Goal: Task Accomplishment & Management: Use online tool/utility

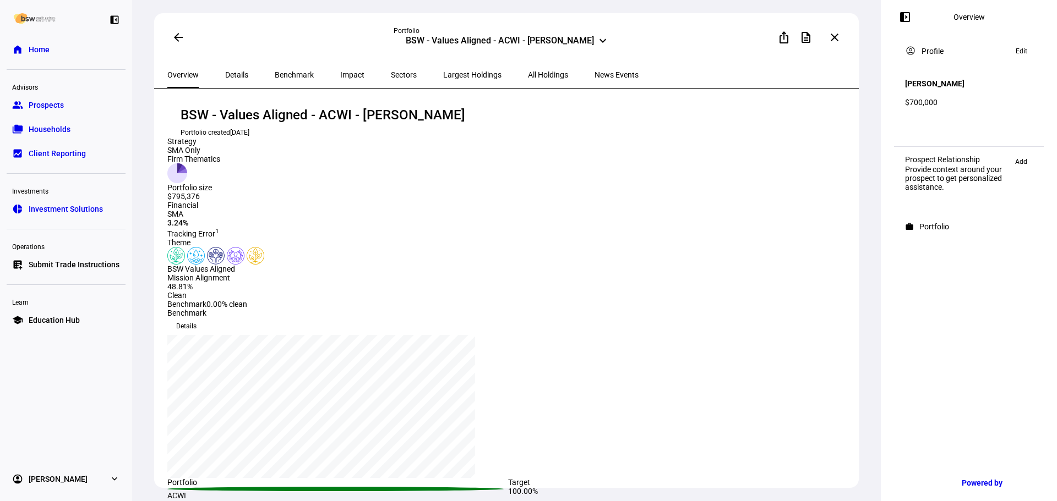
click at [64, 271] on link "list_alt_add Submit Trade Instructions" at bounding box center [66, 265] width 119 height 22
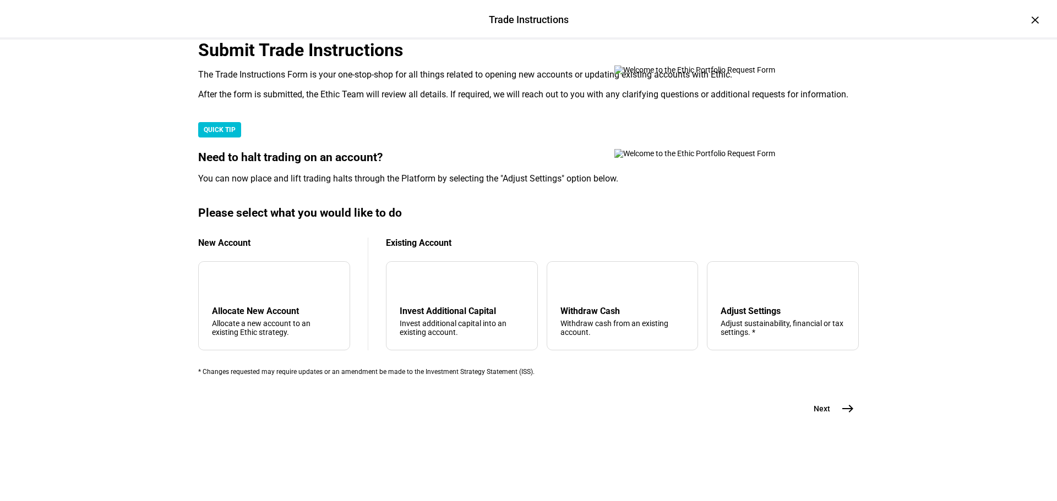
scroll to position [220, 0]
click at [626, 339] on div "arrow_upward Withdraw Cash Withdraw cash from an existing account." at bounding box center [623, 305] width 152 height 89
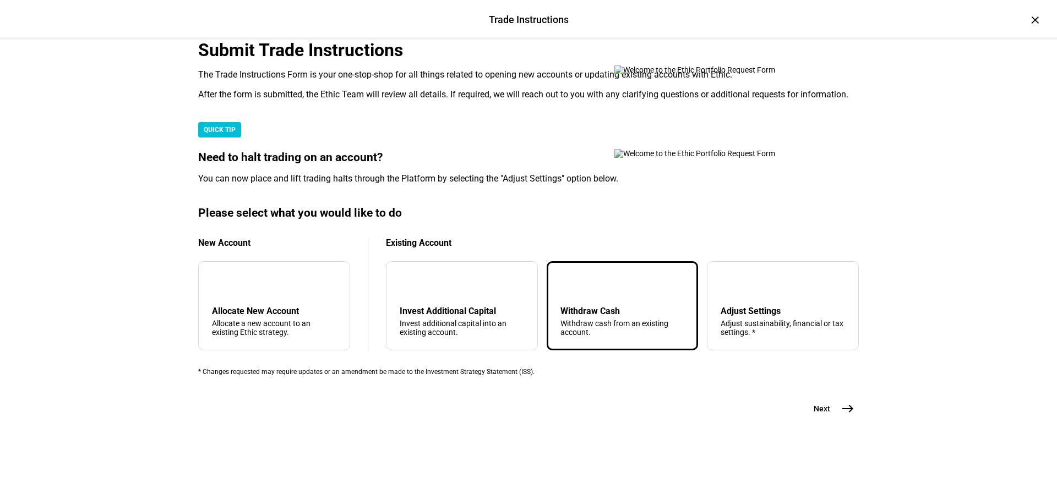
click at [827, 420] on button "Next east" at bounding box center [829, 409] width 58 height 22
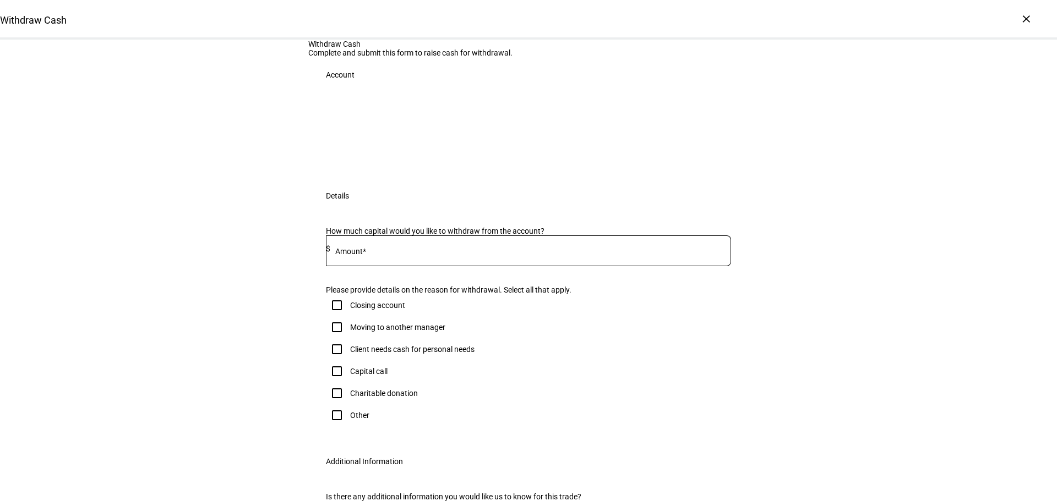
click at [402, 266] on div at bounding box center [530, 251] width 401 height 31
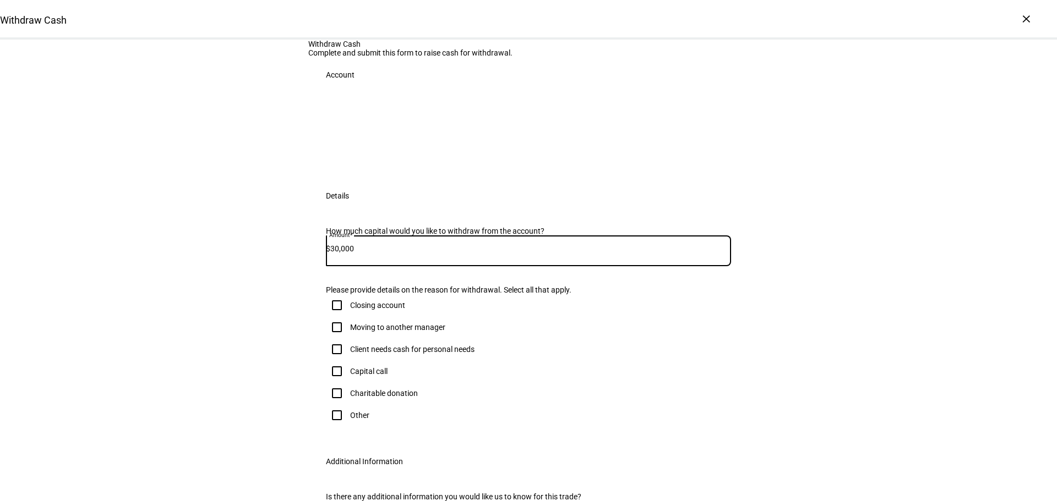
type input "30,000"
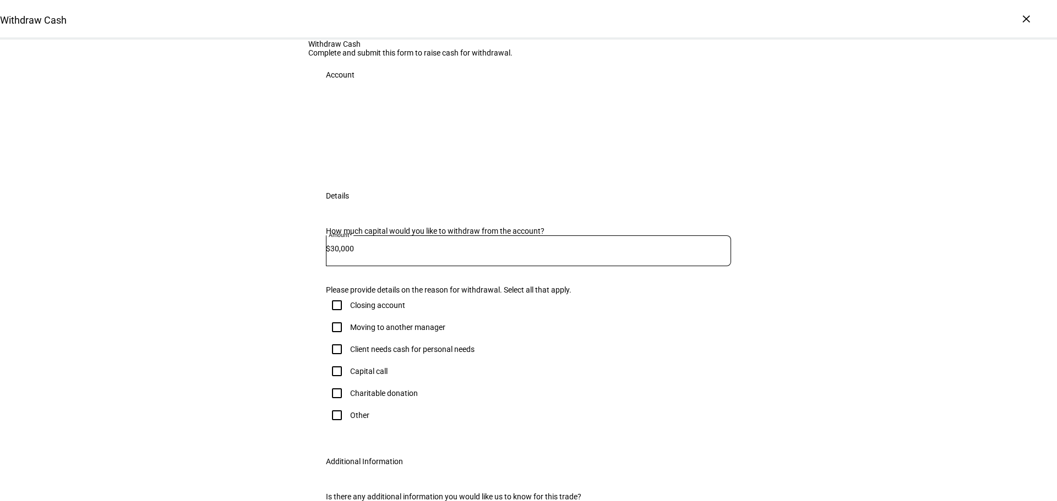
click at [390, 354] on div "Client needs cash for personal needs" at bounding box center [412, 349] width 124 height 9
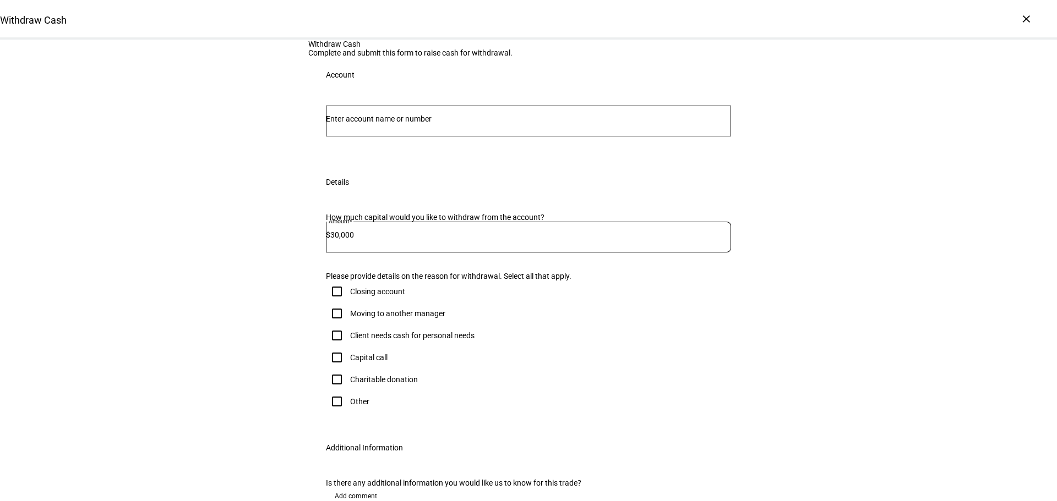
click at [381, 413] on div "Closing account Moving to another manager Client needs cash for personal needs …" at bounding box center [528, 347] width 405 height 132
click at [375, 340] on div "Client needs cash for personal needs" at bounding box center [412, 335] width 124 height 9
click at [348, 347] on input "Client needs cash for personal needs" at bounding box center [337, 336] width 22 height 22
checkbox input "true"
click at [455, 123] on input "Number" at bounding box center [528, 118] width 405 height 9
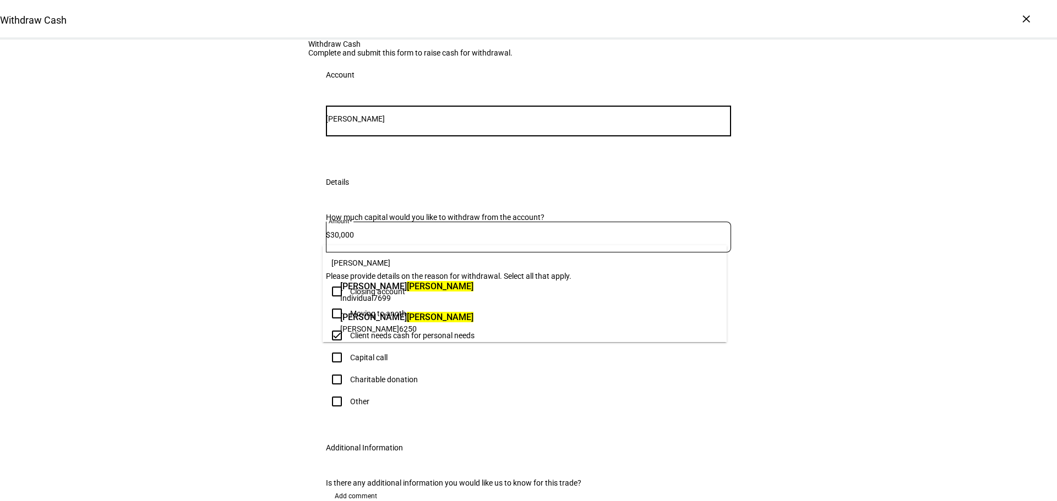
type input "[PERSON_NAME]"
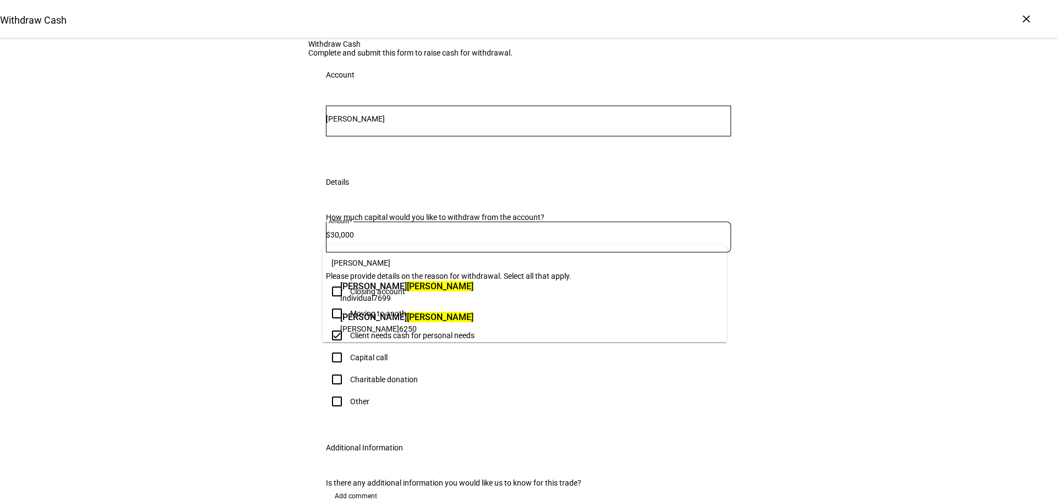
click at [428, 288] on span "[PERSON_NAME]" at bounding box center [406, 286] width 133 height 13
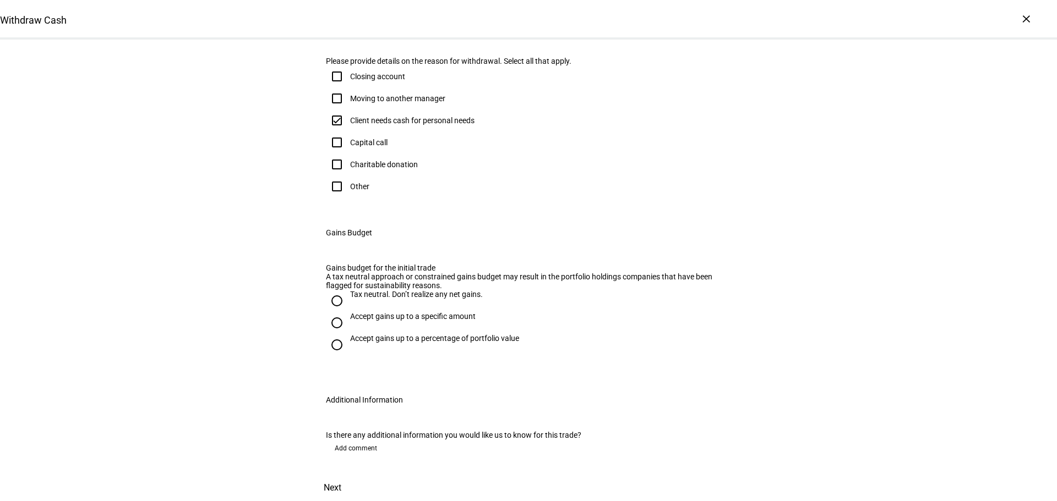
click at [402, 299] on div "Tax neutral. Don’t realize any net gains." at bounding box center [416, 294] width 133 height 9
click at [348, 312] on input "Tax neutral. Don’t realize any net gains." at bounding box center [337, 301] width 22 height 22
radio input "true"
click at [357, 475] on span at bounding box center [332, 488] width 48 height 26
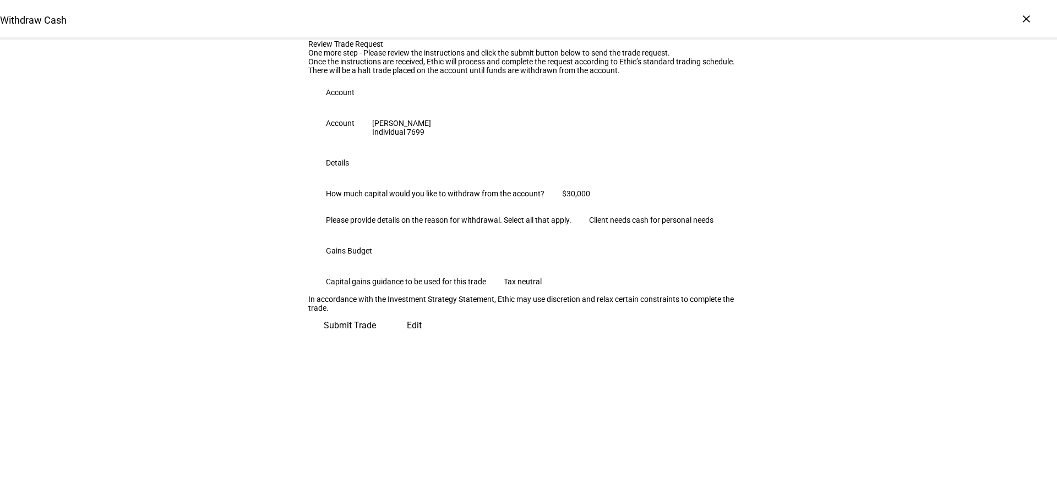
scroll to position [112, 0]
click at [376, 339] on span "Submit Trade" at bounding box center [350, 326] width 52 height 26
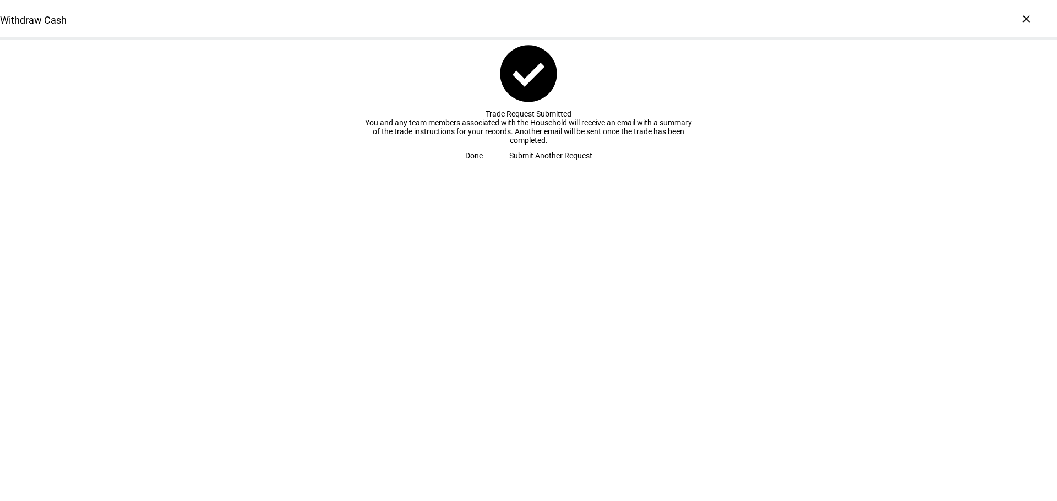
click at [483, 167] on span "Done" at bounding box center [474, 156] width 18 height 22
